Goal: Task Accomplishment & Management: Manage account settings

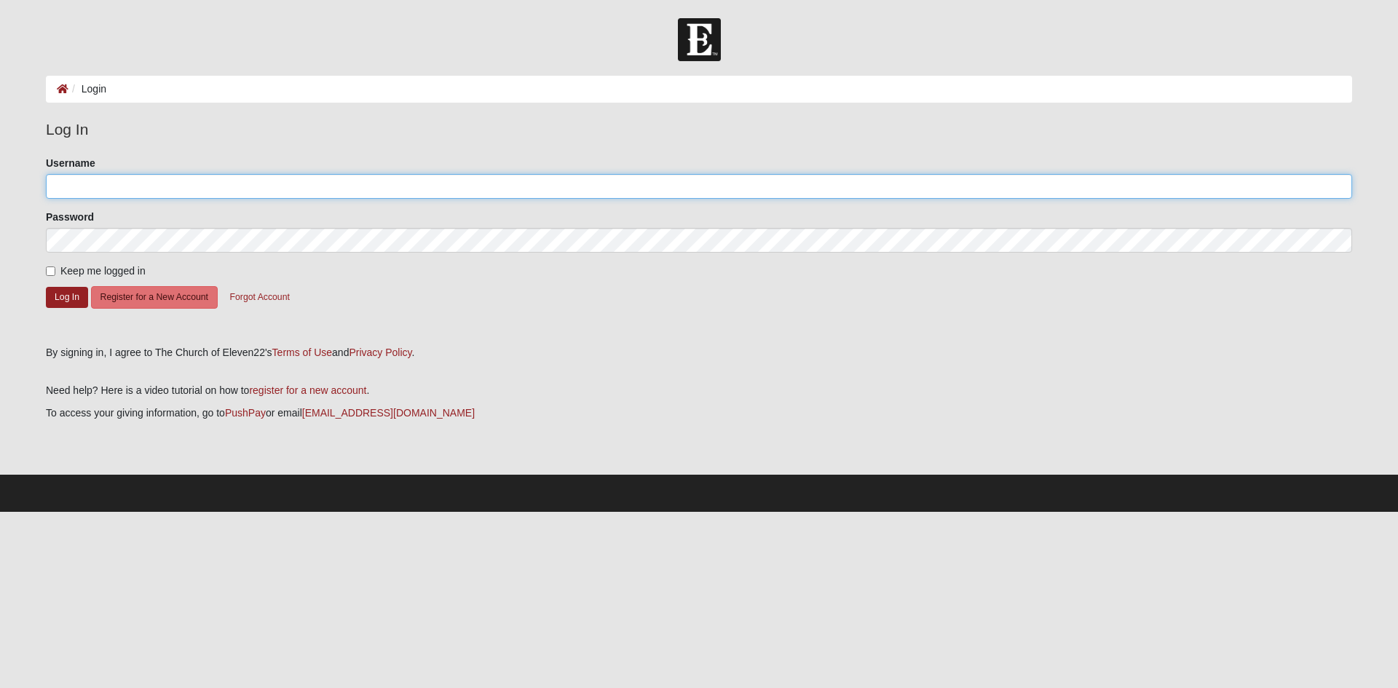
click at [92, 191] on input "Username" at bounding box center [699, 186] width 1306 height 25
type input "[EMAIL_ADDRESS][DOMAIN_NAME]"
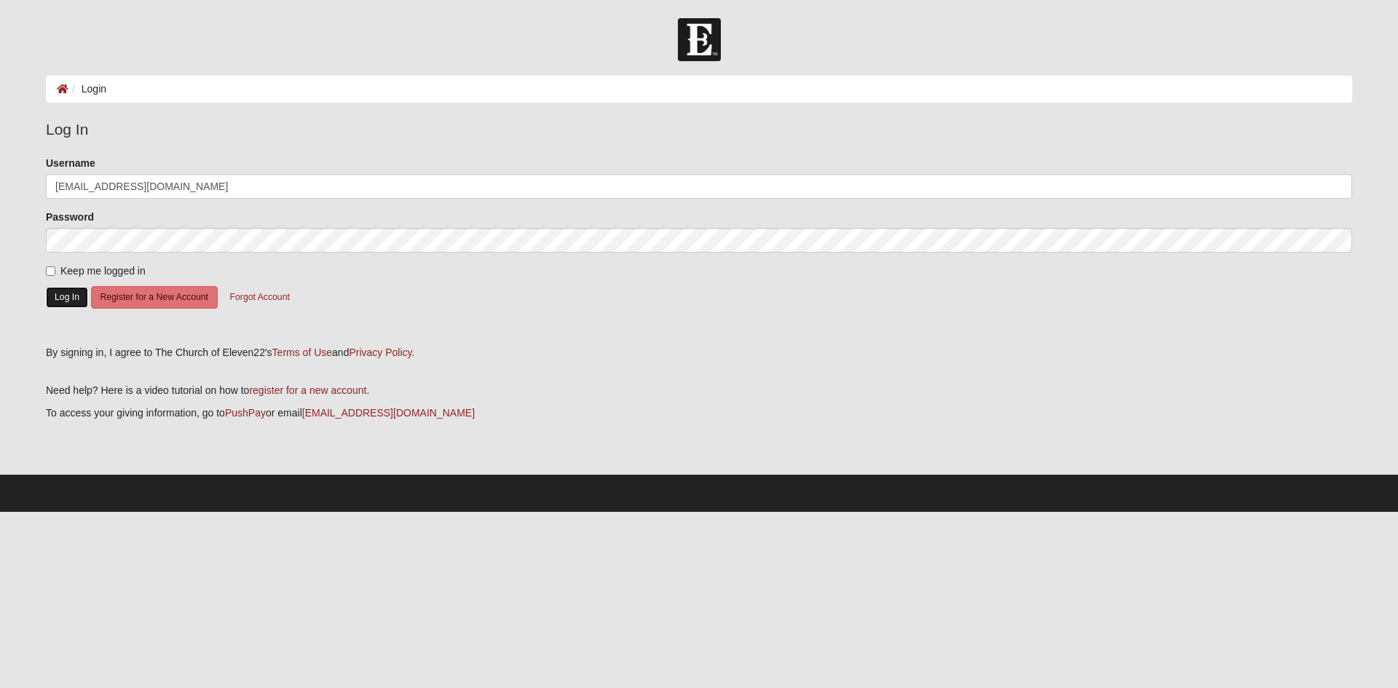
click at [72, 300] on button "Log In" at bounding box center [67, 297] width 42 height 21
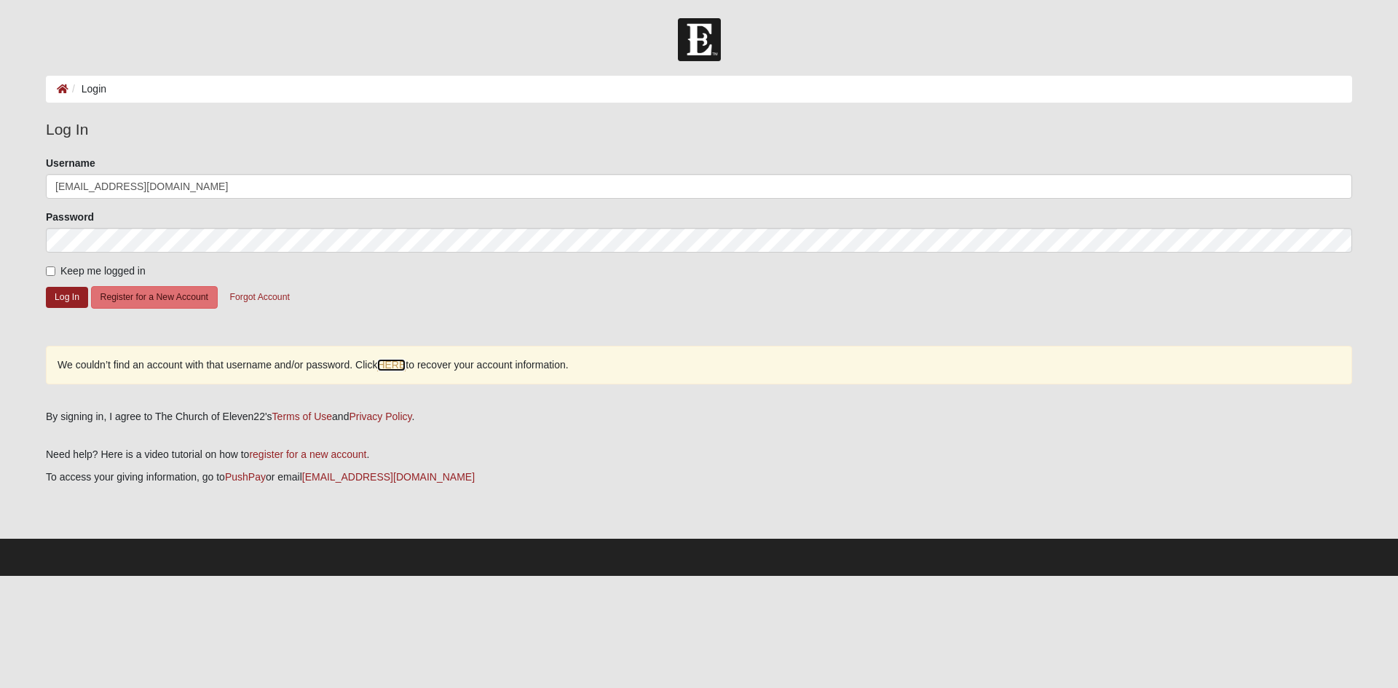
click at [389, 368] on link "HERE" at bounding box center [391, 365] width 28 height 12
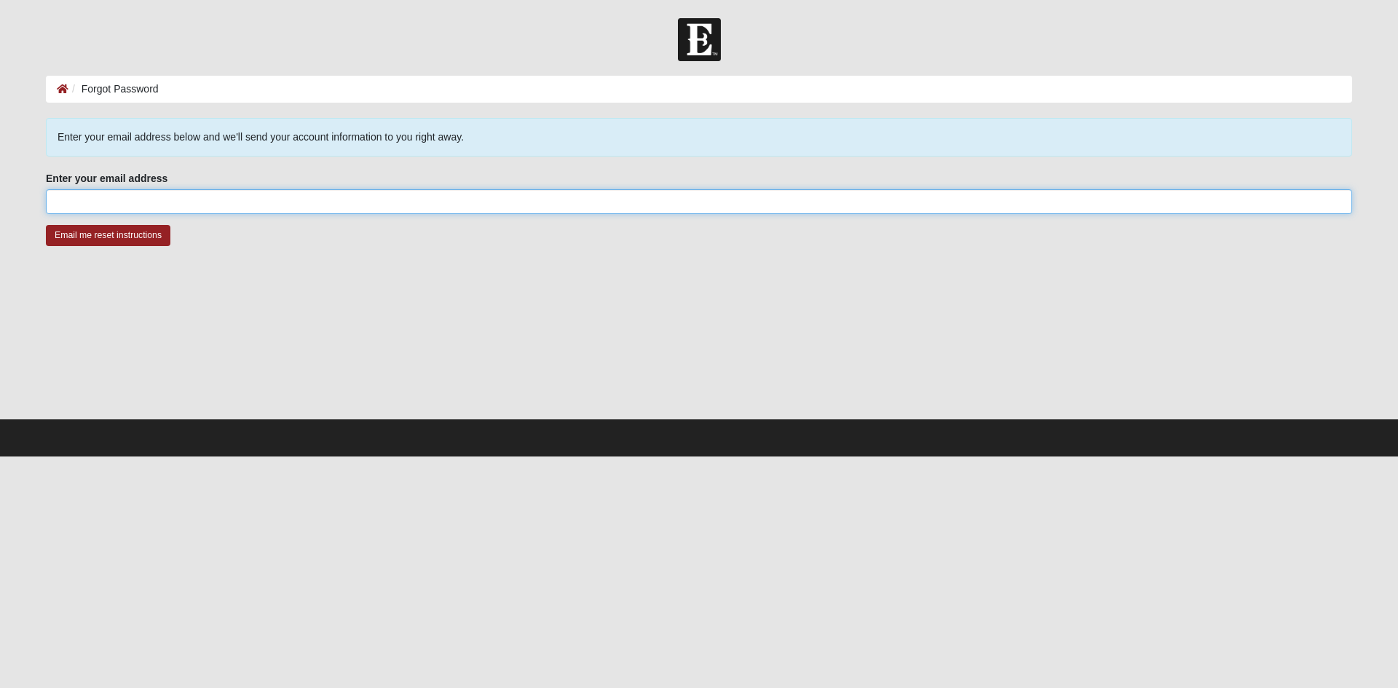
click at [143, 198] on input "Enter your email address" at bounding box center [699, 201] width 1306 height 25
type input "[EMAIL_ADDRESS][DOMAIN_NAME]"
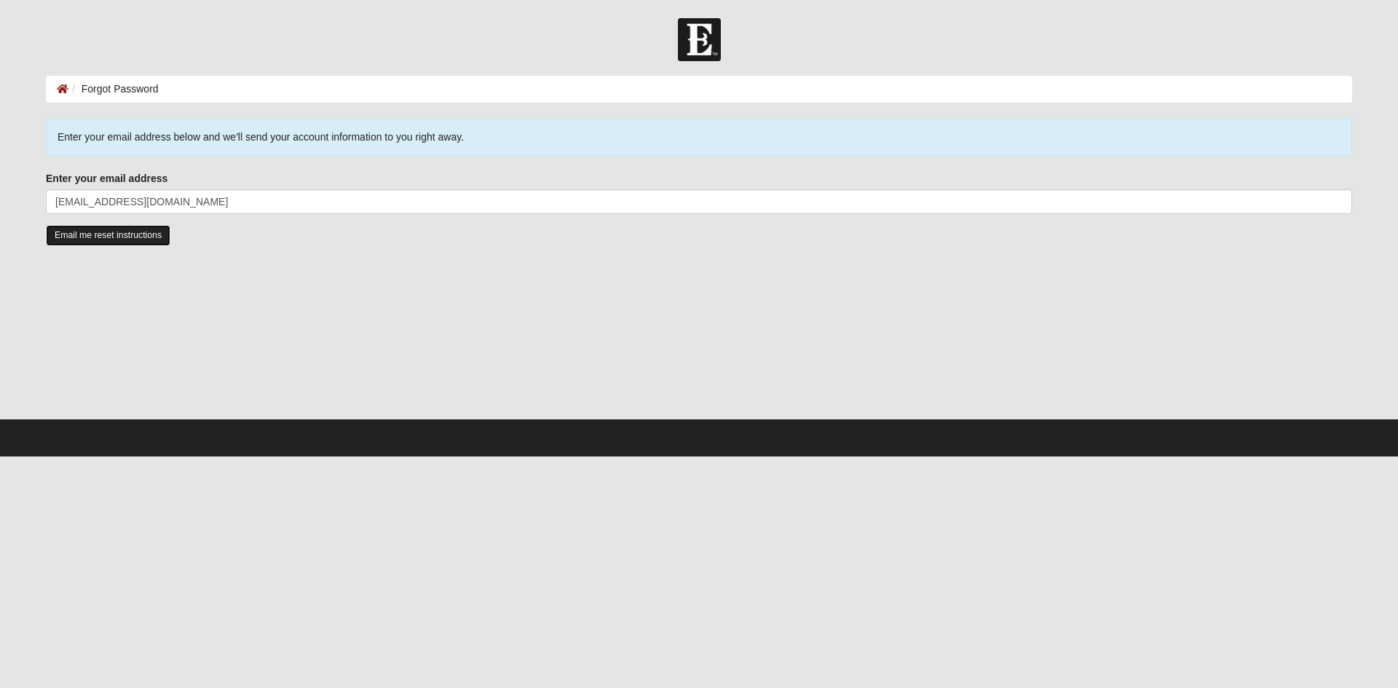
click at [99, 233] on input "Email me reset instructions" at bounding box center [108, 235] width 125 height 21
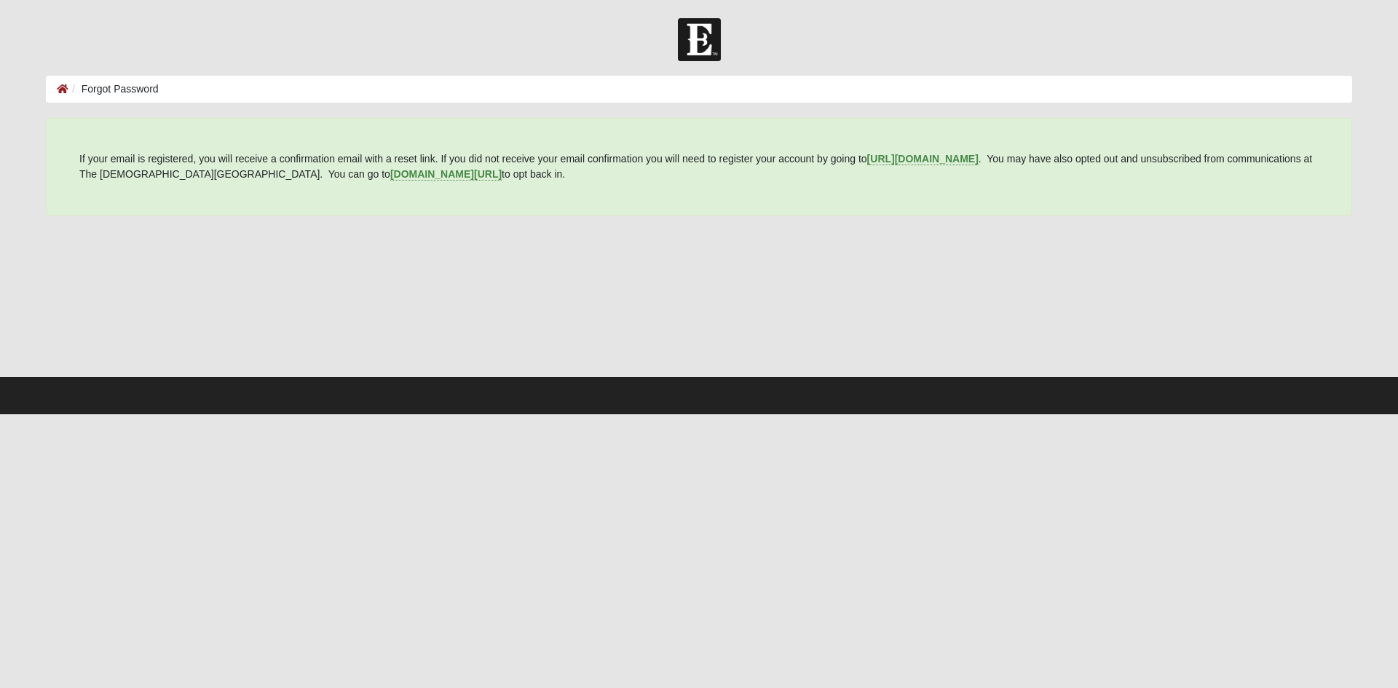
click at [135, 92] on li "Forgot Password" at bounding box center [113, 89] width 90 height 15
click at [60, 85] on icon at bounding box center [63, 89] width 12 height 10
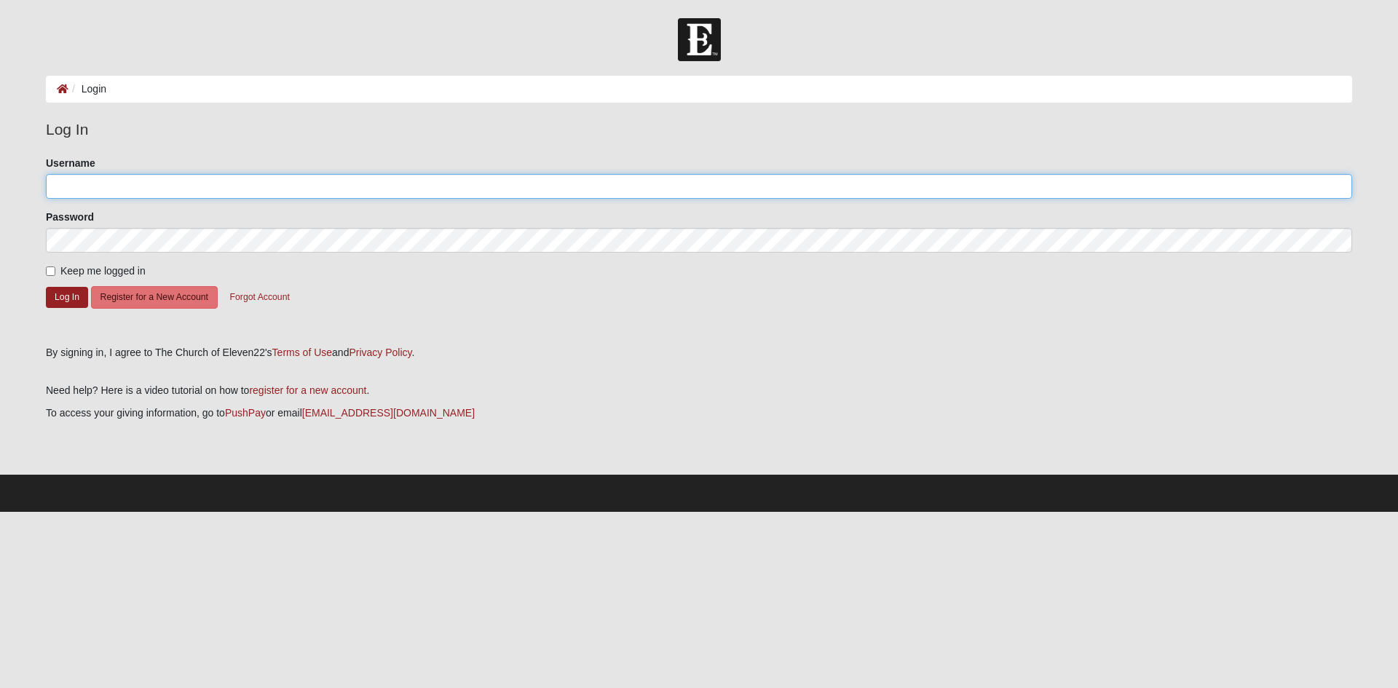
click at [184, 177] on input "Username" at bounding box center [699, 186] width 1306 height 25
type input "lesliefoster557@gmail.com"
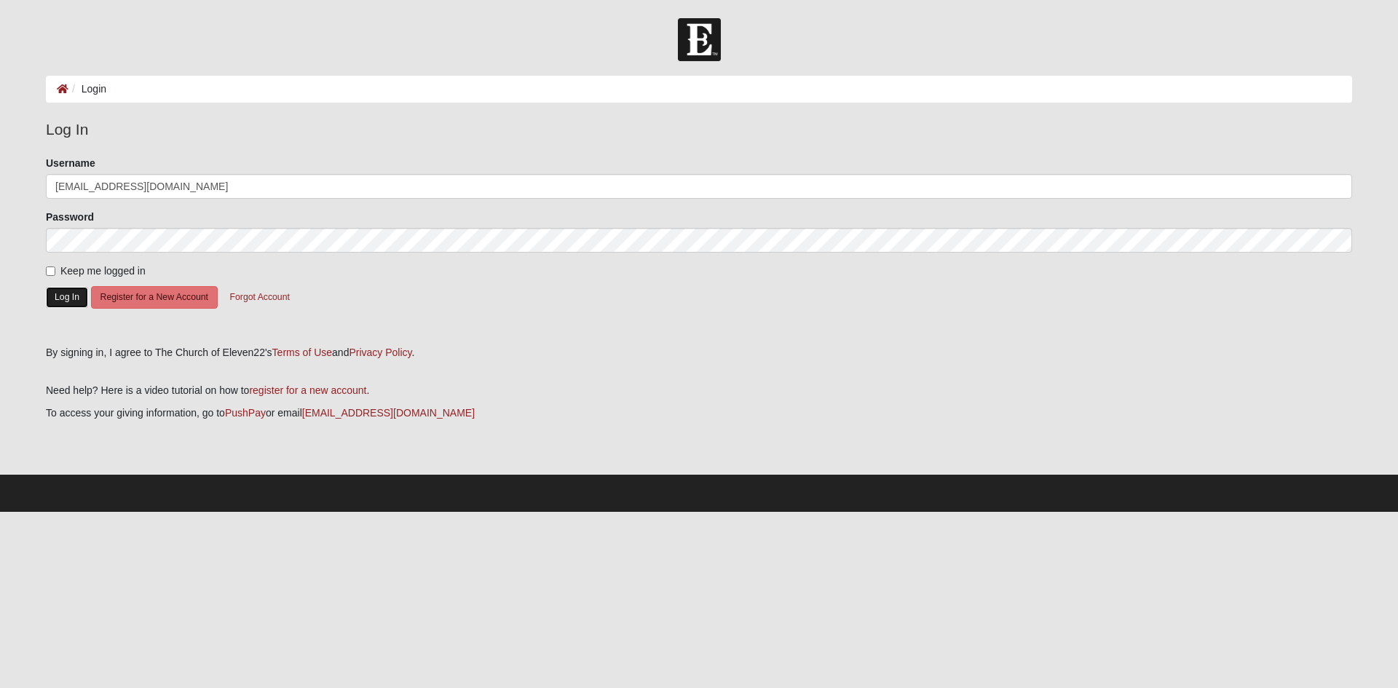
click at [69, 299] on button "Log In" at bounding box center [67, 297] width 42 height 21
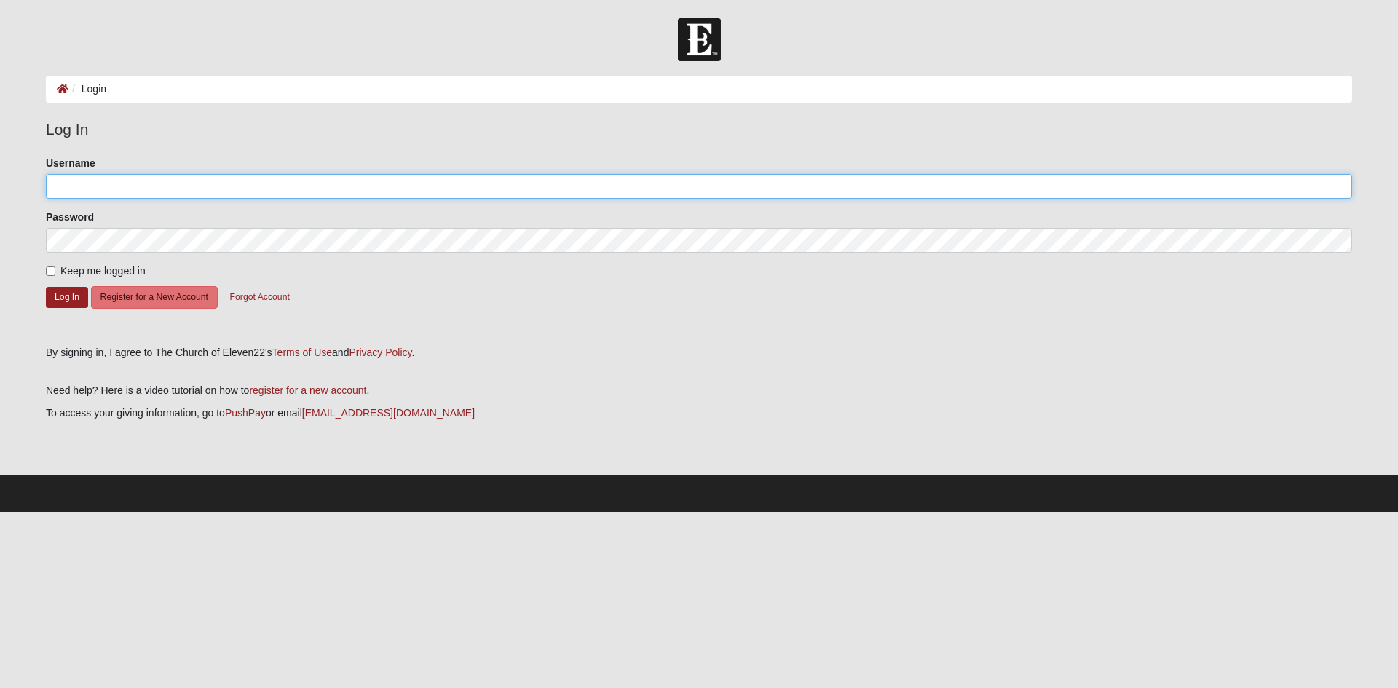
click at [91, 182] on input "Username" at bounding box center [699, 186] width 1306 height 25
type input "[EMAIL_ADDRESS][DOMAIN_NAME]"
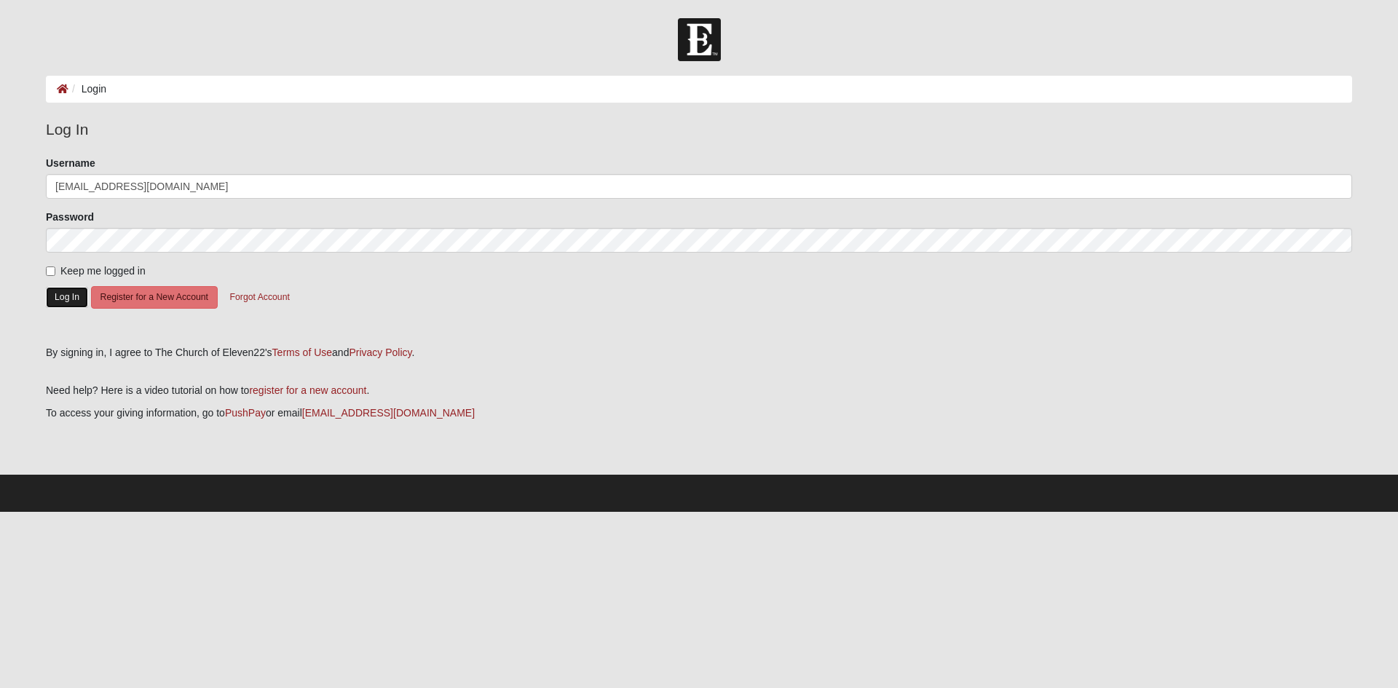
click at [68, 300] on button "Log In" at bounding box center [67, 297] width 42 height 21
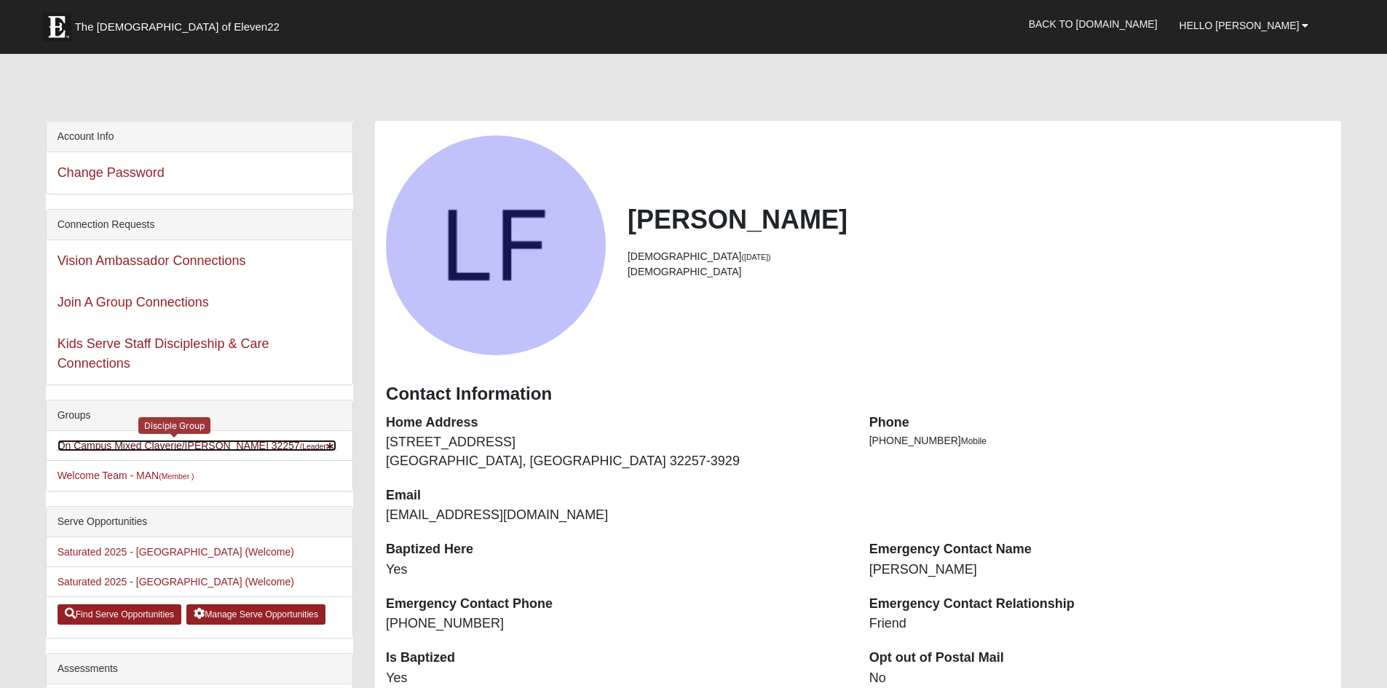
click at [110, 445] on link "On Campus Mixed Claverie/Foster 32257 (Leader )" at bounding box center [198, 446] width 280 height 12
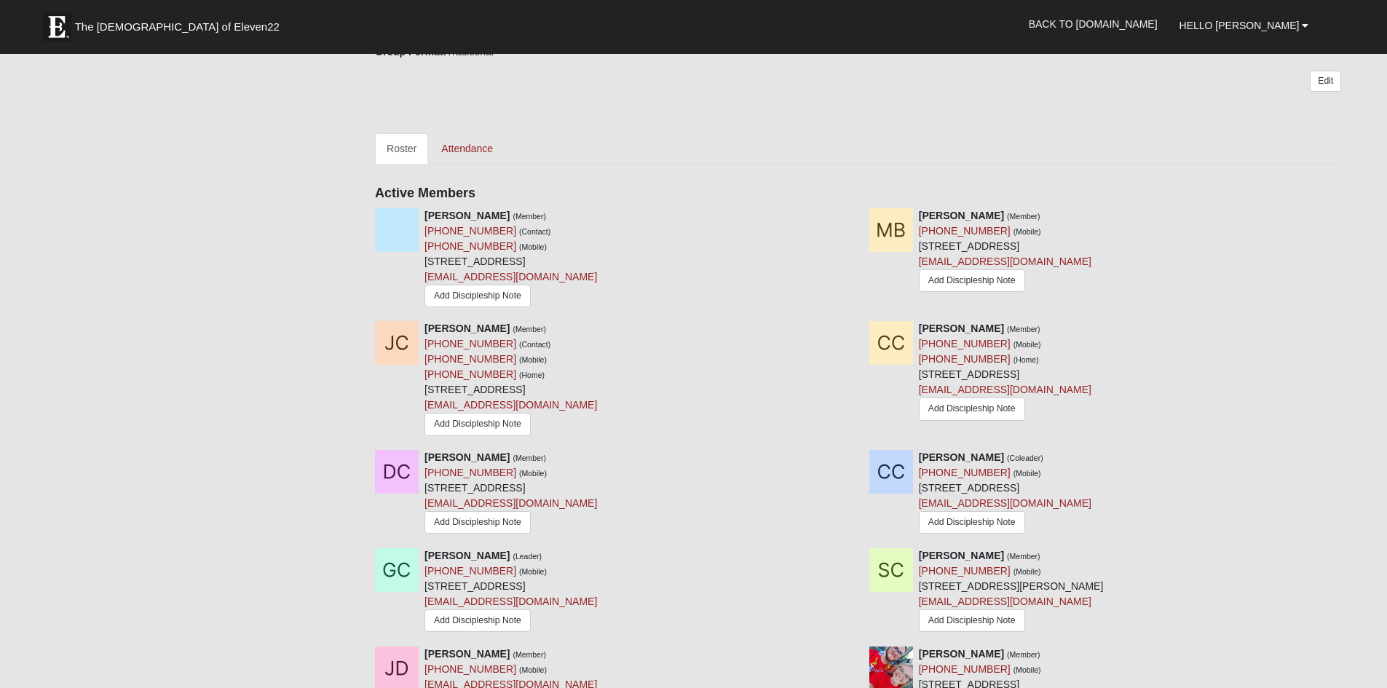
scroll to position [560, 0]
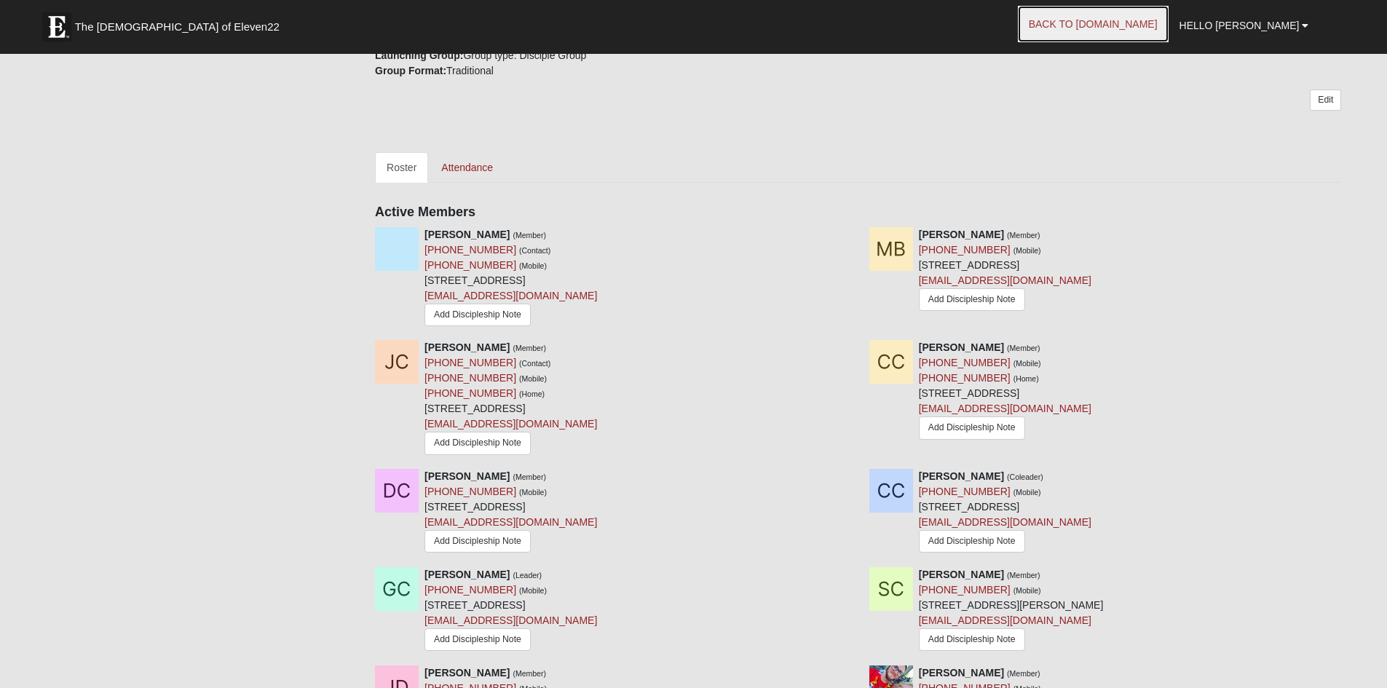
click at [1118, 25] on link "Back to COE22.com" at bounding box center [1093, 24] width 151 height 36
